Goal: Transaction & Acquisition: Book appointment/travel/reservation

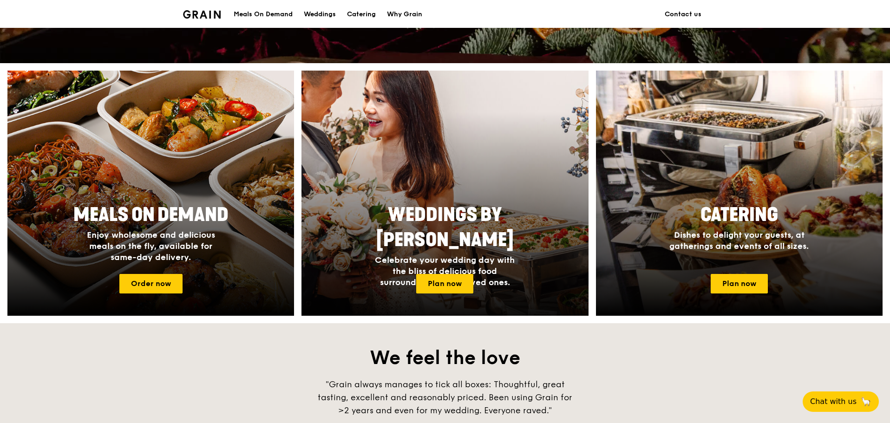
scroll to position [325, 0]
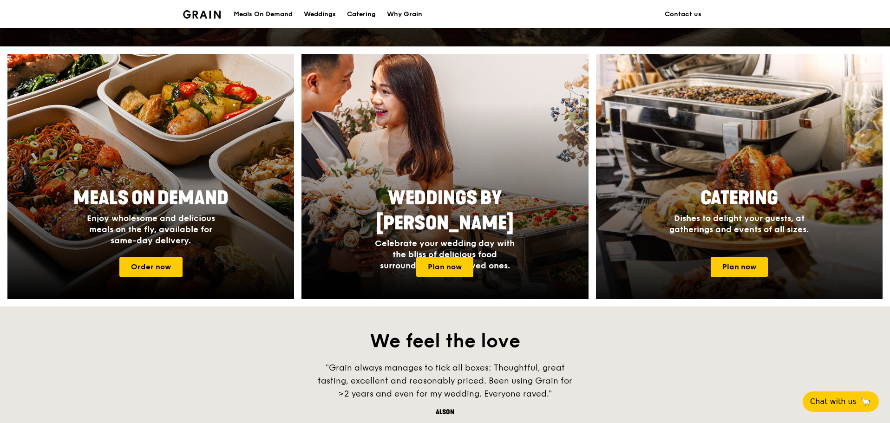
click at [707, 160] on div at bounding box center [740, 177] width 316 height 270
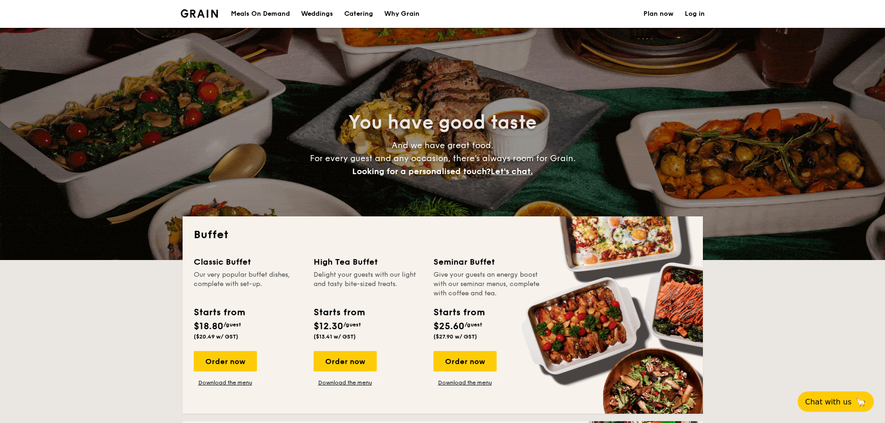
select select
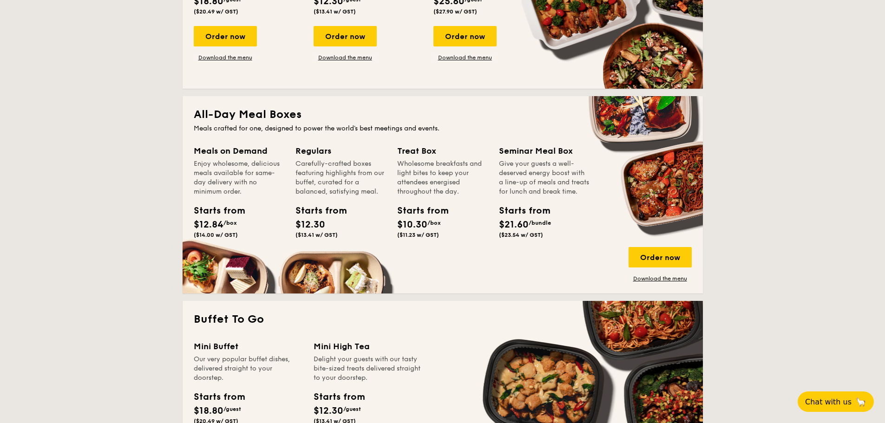
scroll to position [186, 0]
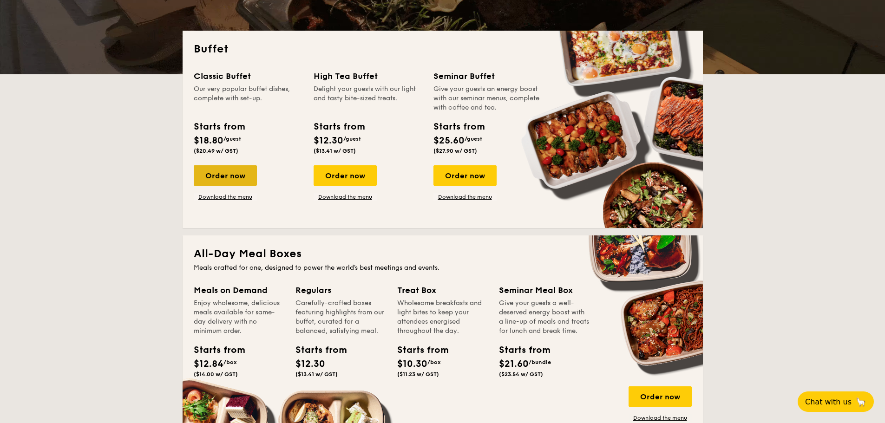
click at [218, 174] on div "Order now" at bounding box center [225, 175] width 63 height 20
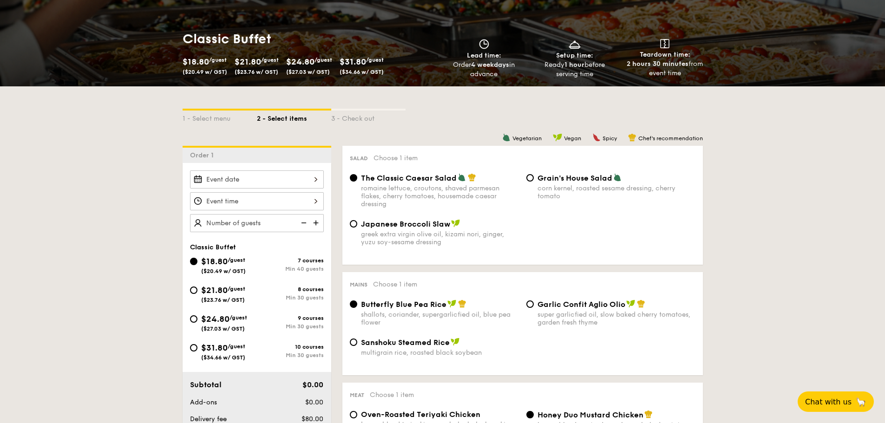
scroll to position [139, 0]
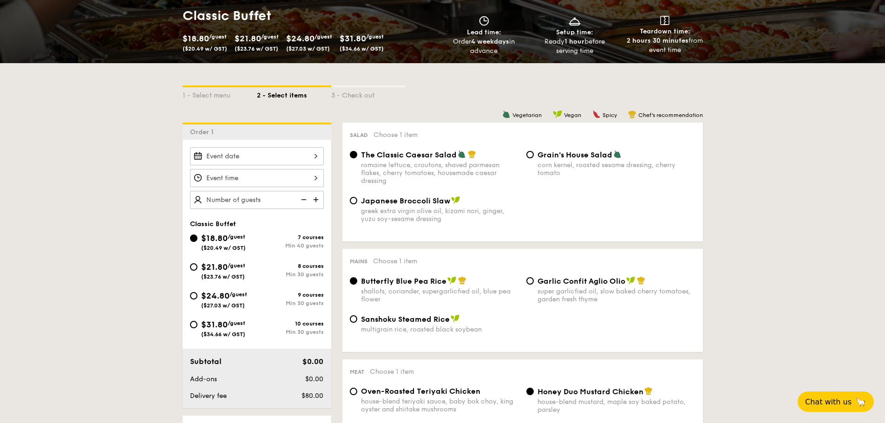
click at [282, 152] on div at bounding box center [257, 156] width 134 height 18
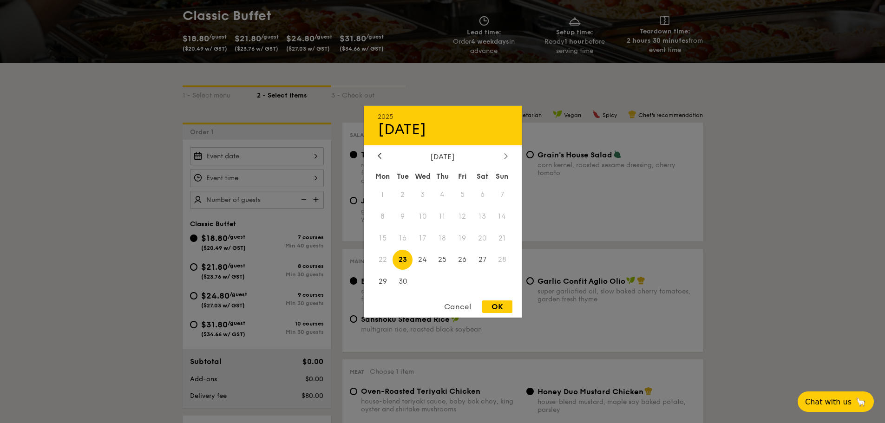
click at [507, 153] on icon at bounding box center [506, 156] width 4 height 6
click at [482, 193] on span "1" at bounding box center [483, 194] width 20 height 20
drag, startPoint x: 489, startPoint y: 304, endPoint x: 448, endPoint y: 295, distance: 42.3
click at [489, 303] on div "OK" at bounding box center [497, 307] width 30 height 13
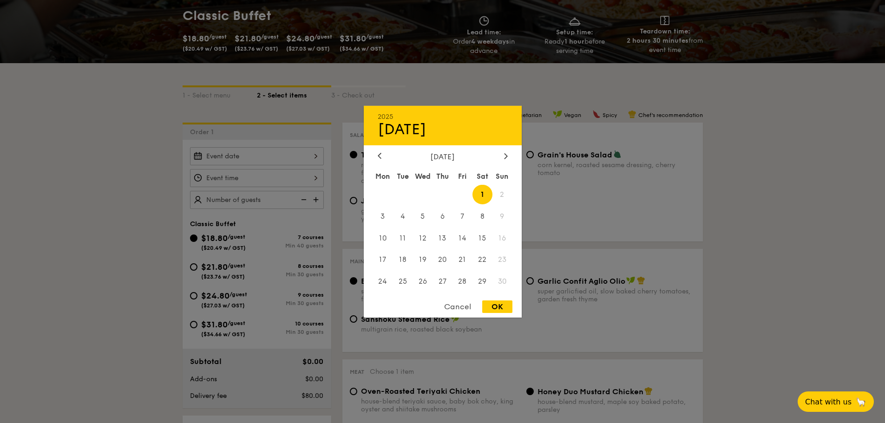
type input "Nov 01, 2025"
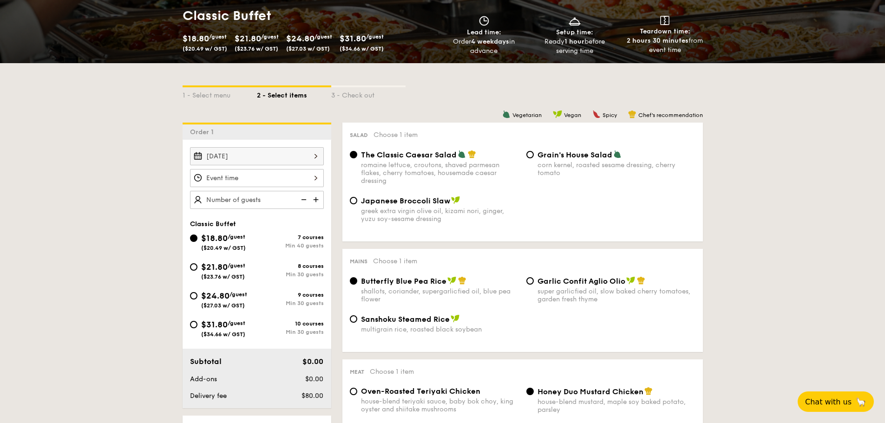
click at [259, 179] on div at bounding box center [257, 178] width 134 height 18
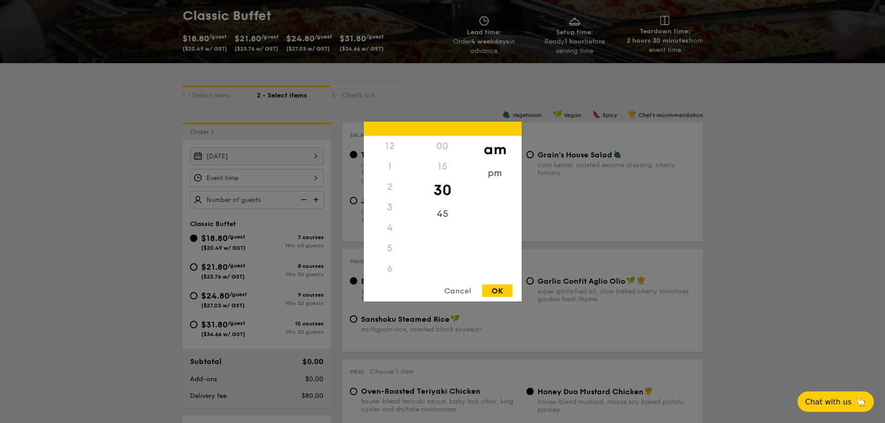
scroll to position [102, 0]
click at [387, 279] on div "12 1 2 3 4 5 6 7 8 9 10 11 00 15 30 45 am pm Cancel OK" at bounding box center [443, 212] width 158 height 180
click at [445, 144] on div "00" at bounding box center [442, 146] width 53 height 20
click at [388, 274] on div "11" at bounding box center [390, 278] width 53 height 27
click at [443, 146] on div "00" at bounding box center [442, 149] width 53 height 27
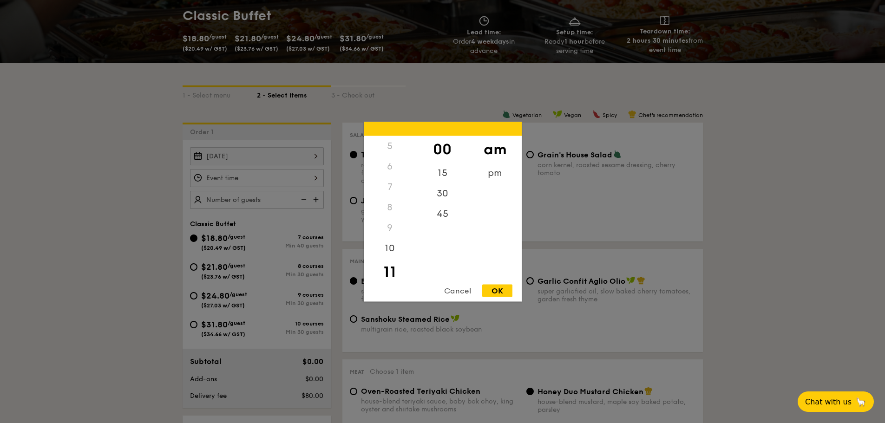
click at [500, 287] on div "OK" at bounding box center [497, 290] width 30 height 13
type input "11:00AM"
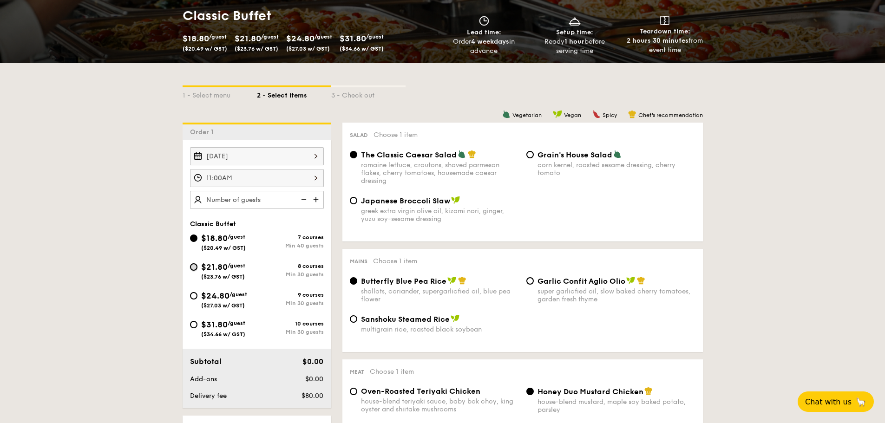
click at [194, 266] on input "$21.80 /guest ($23.76 w/ GST) 8 courses Min 30 guests" at bounding box center [193, 266] width 7 height 7
radio input "true"
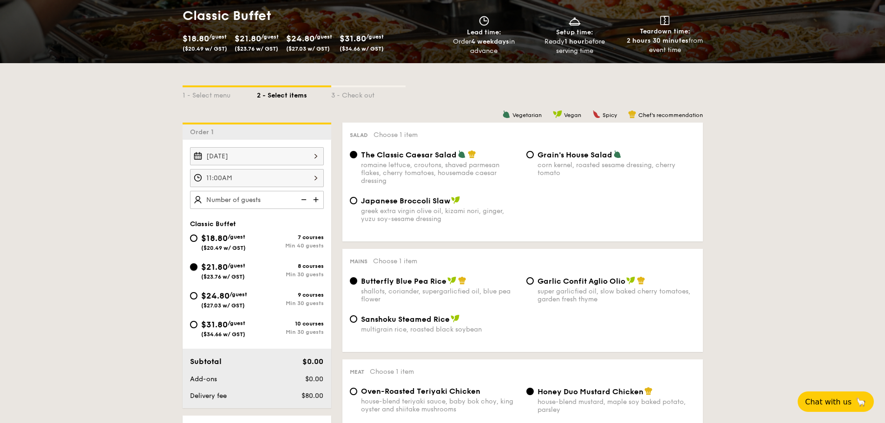
radio input "true"
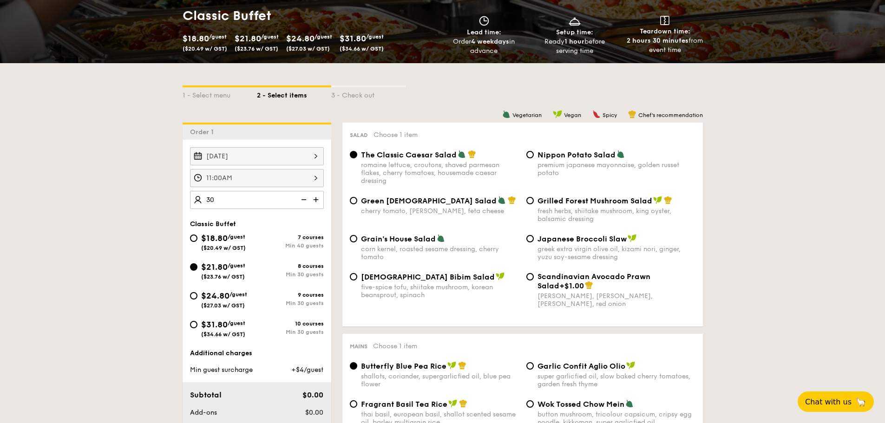
type input "30 guests"
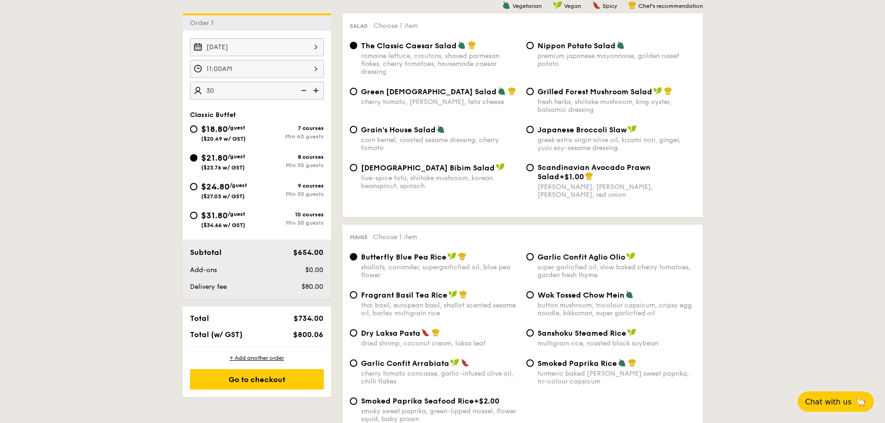
scroll to position [232, 0]
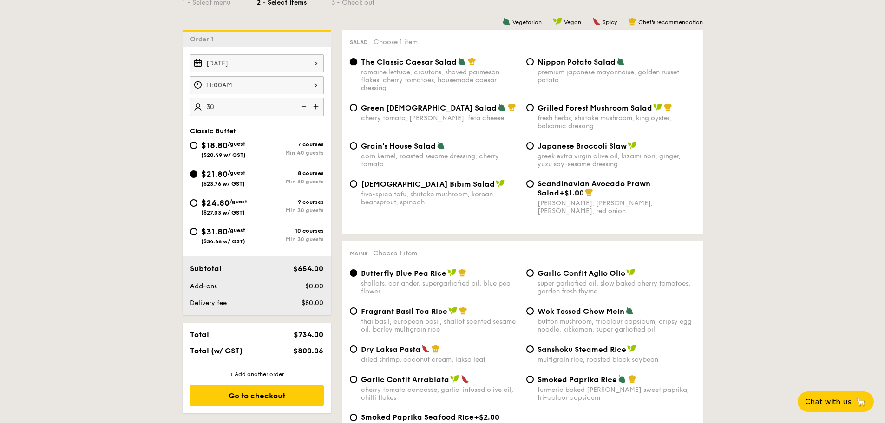
click at [356, 60] on input "The Classic Caesar Salad romaine lettuce, croutons, shaved parmesan flakes, che…" at bounding box center [353, 61] width 7 height 7
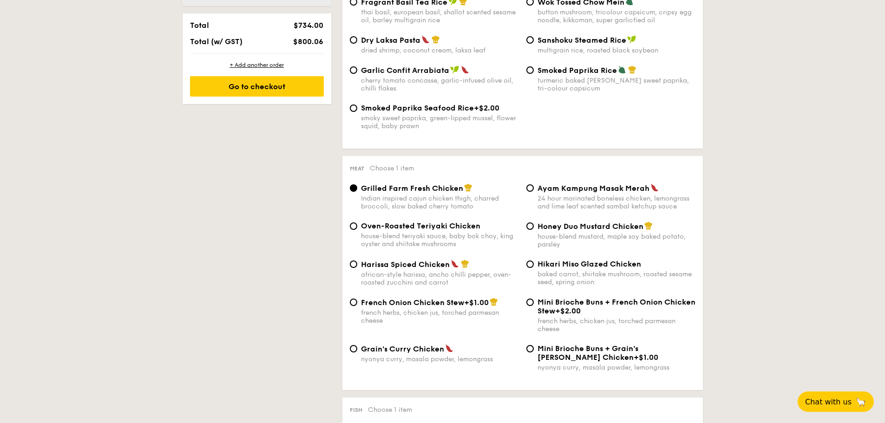
scroll to position [558, 0]
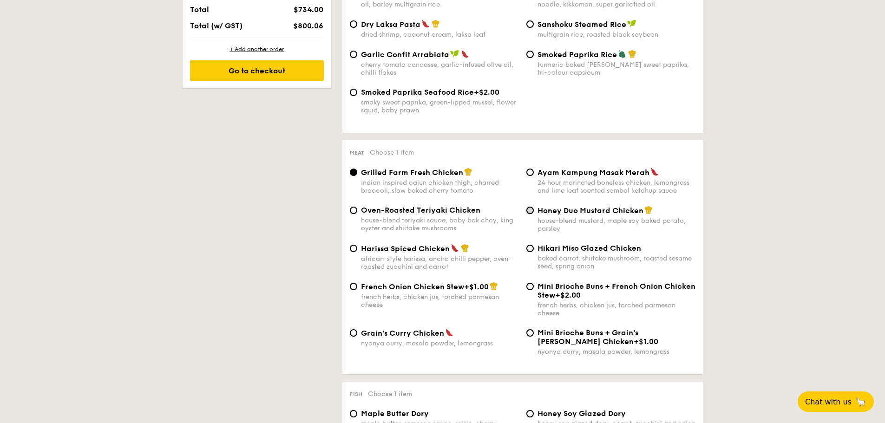
click at [529, 207] on input "Honey Duo Mustard Chicken house-blend mustard, maple soy baked potato, parsley" at bounding box center [530, 210] width 7 height 7
radio input "true"
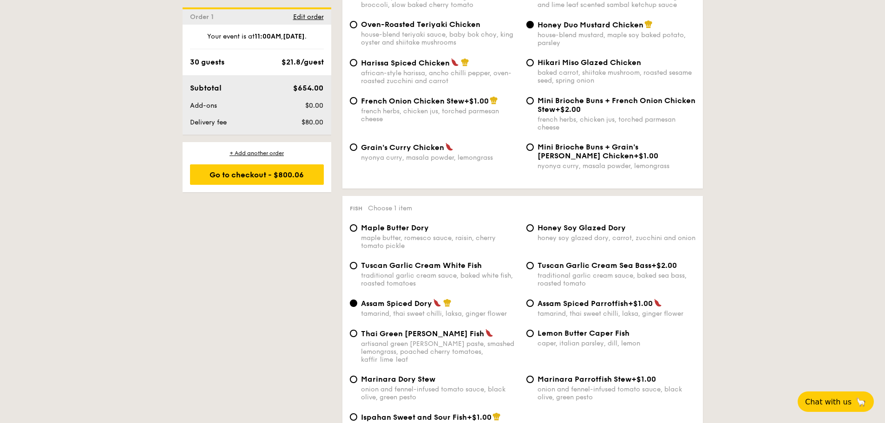
scroll to position [790, 0]
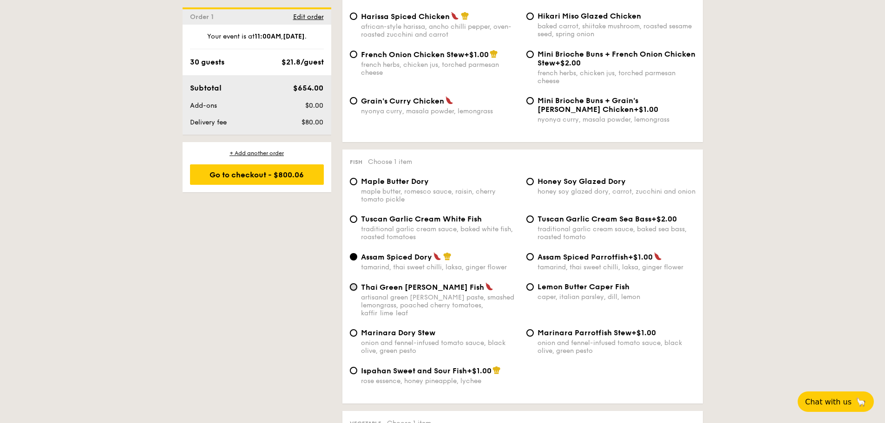
click at [355, 289] on input "Thai Green Curry Fish artisanal green curry paste, smashed lemongrass, poached …" at bounding box center [353, 286] width 7 height 7
radio input "true"
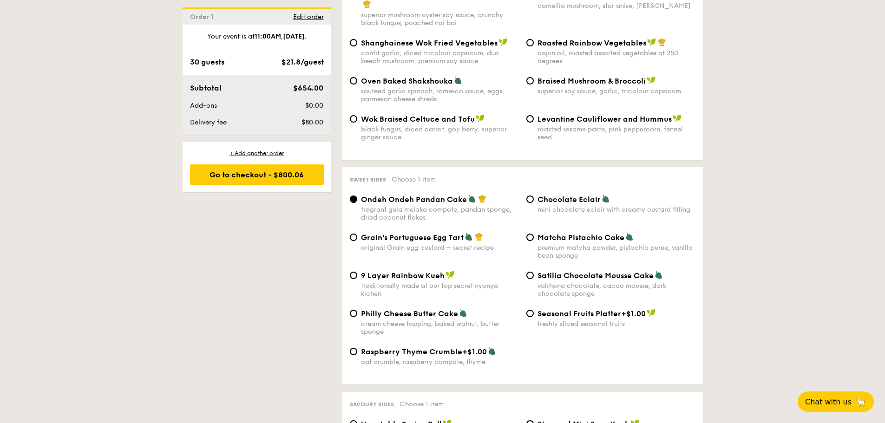
scroll to position [1255, 0]
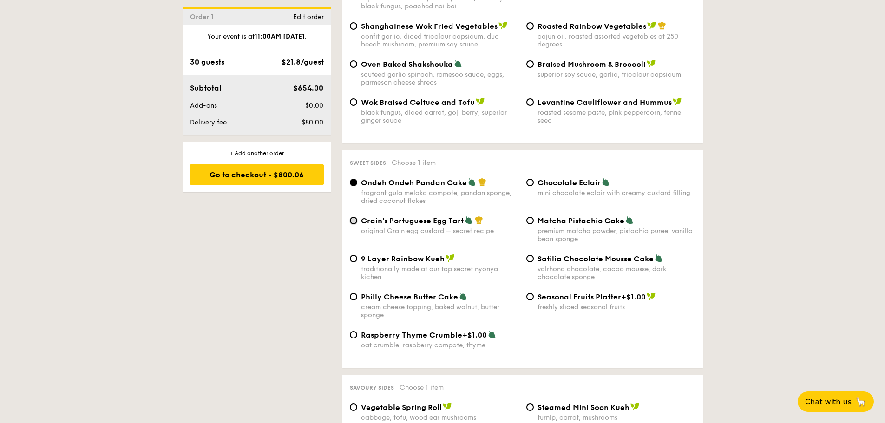
click at [352, 217] on input "Grain's Portuguese Egg Tart original Grain egg custard – secret recipe" at bounding box center [353, 220] width 7 height 7
radio input "true"
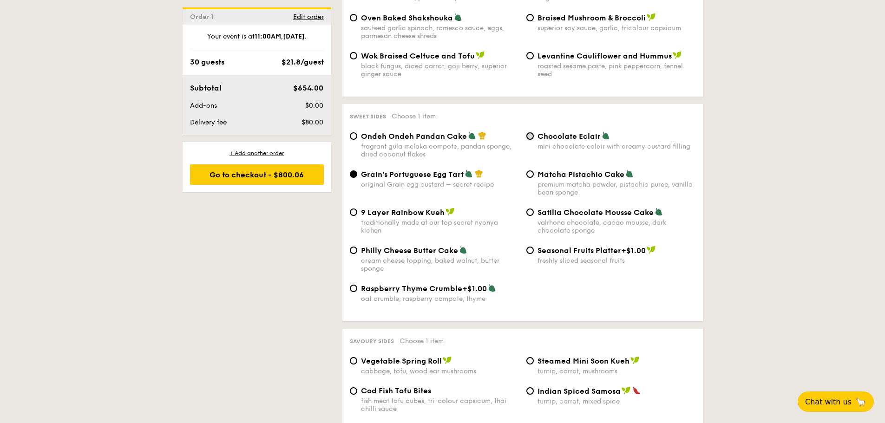
click at [533, 132] on input "Chocolate Eclair mini chocolate eclair with creamy custard filling" at bounding box center [530, 135] width 7 height 7
radio input "true"
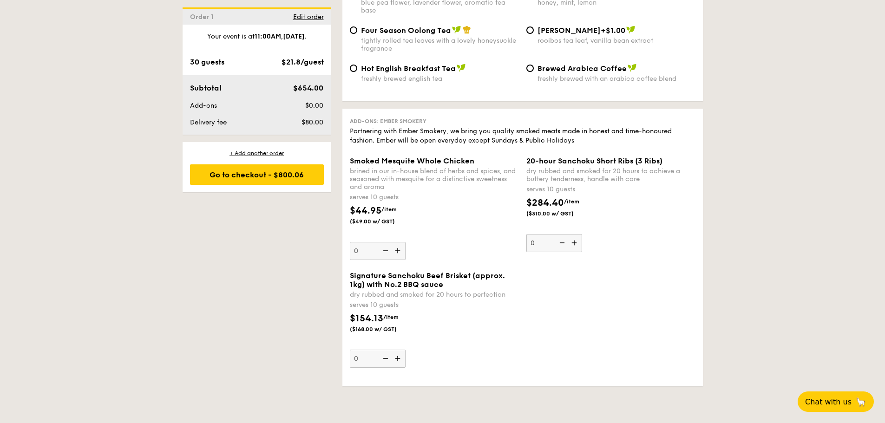
scroll to position [1859, 0]
